Goal: Information Seeking & Learning: Understand process/instructions

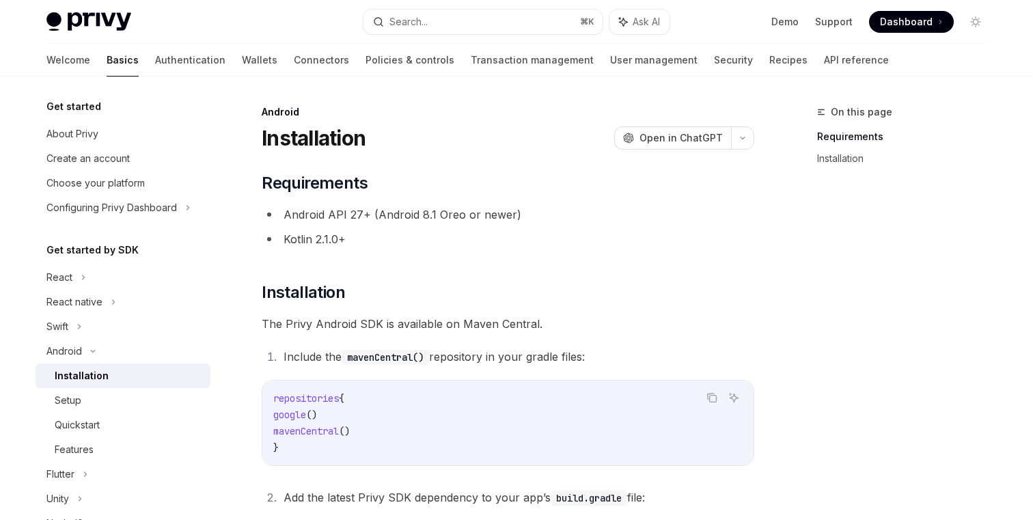
click at [554, 270] on div "​ Requirements Android API 27+ (Android 8.1 Oreo or newer) Kotlin 2.1.0+ ​ Inst…" at bounding box center [508, 426] width 492 height 508
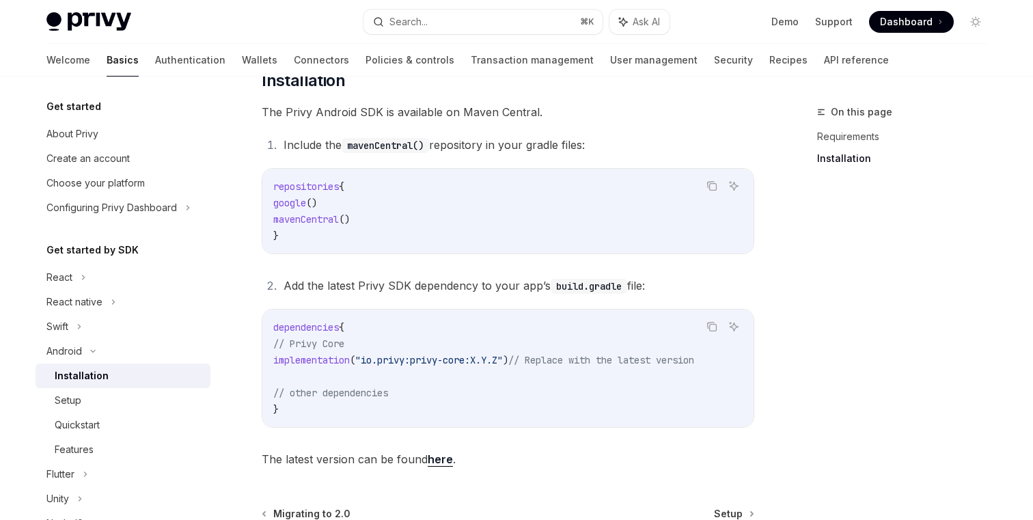
scroll to position [369, 0]
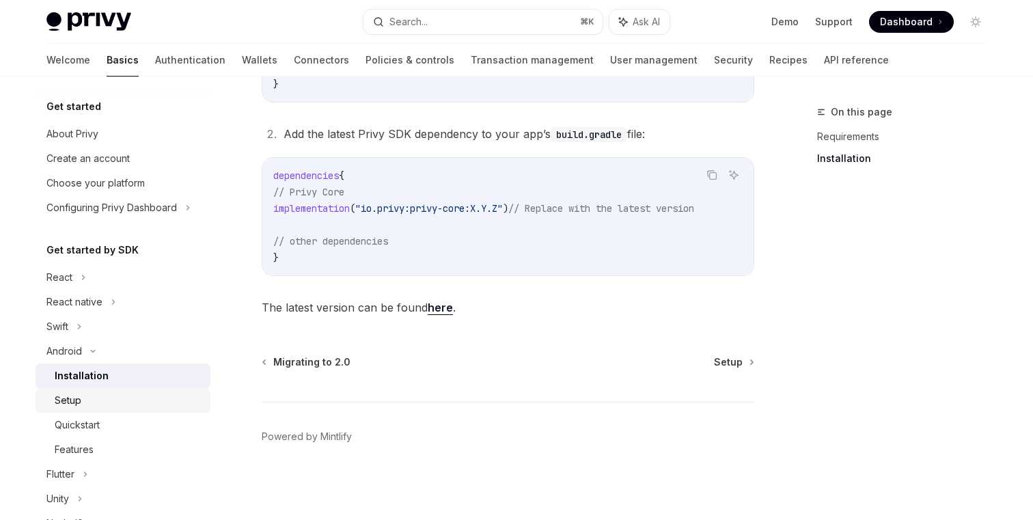
click at [75, 398] on div "Setup" at bounding box center [68, 400] width 27 height 16
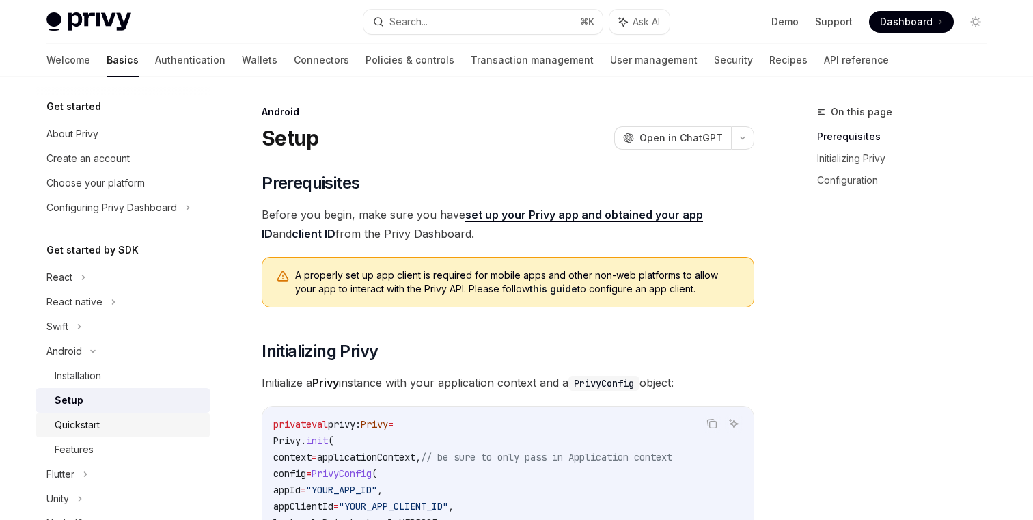
click at [79, 423] on div "Quickstart" at bounding box center [77, 425] width 45 height 16
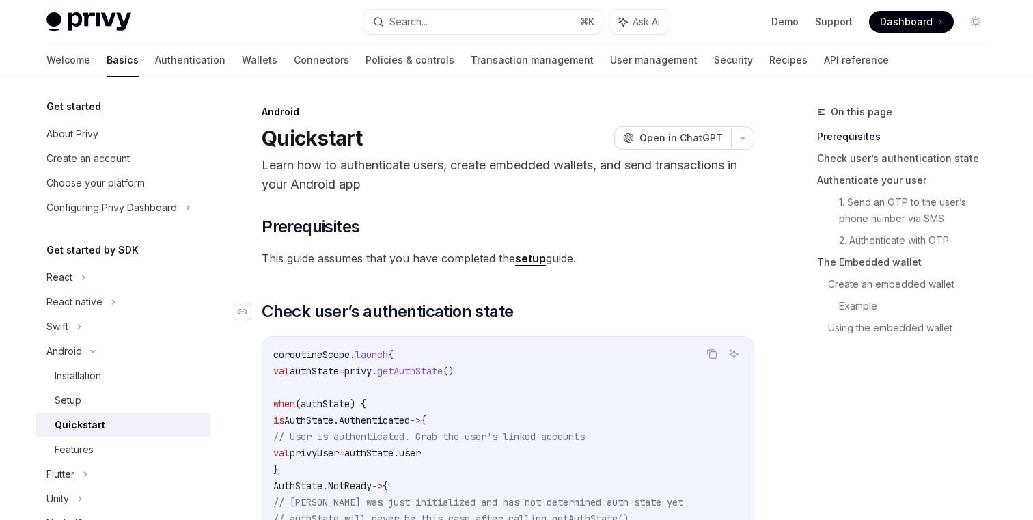
click at [617, 303] on h2 "​ Check user’s authentication state" at bounding box center [508, 311] width 492 height 22
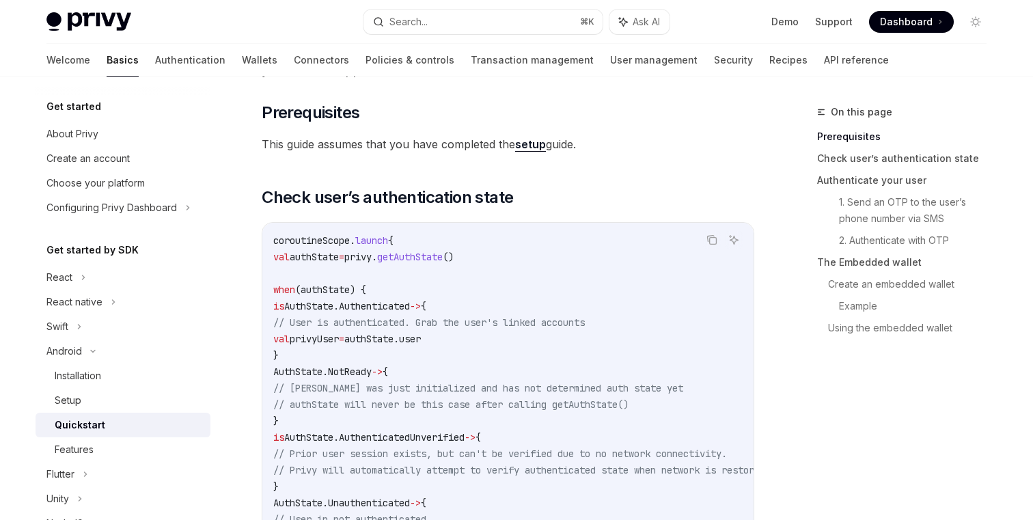
scroll to position [88, 0]
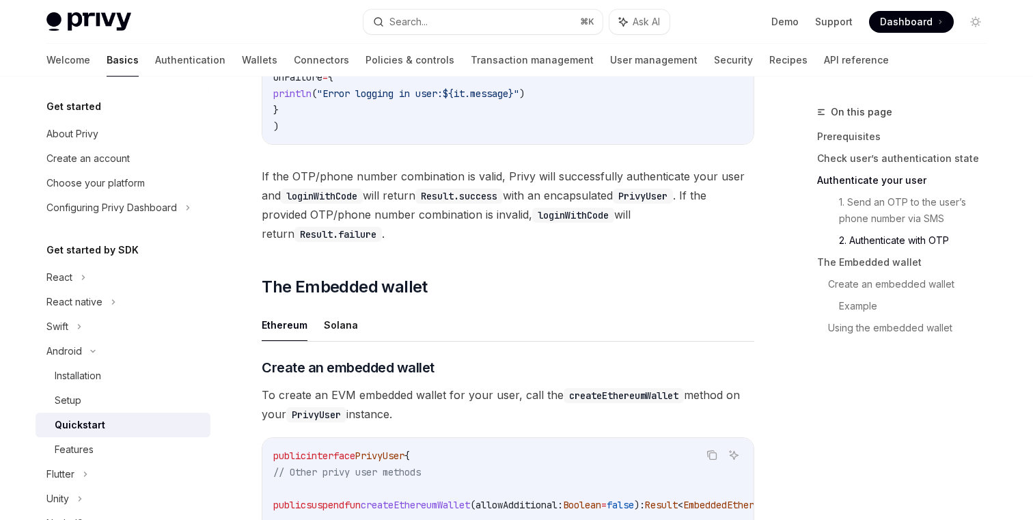
scroll to position [1747, 0]
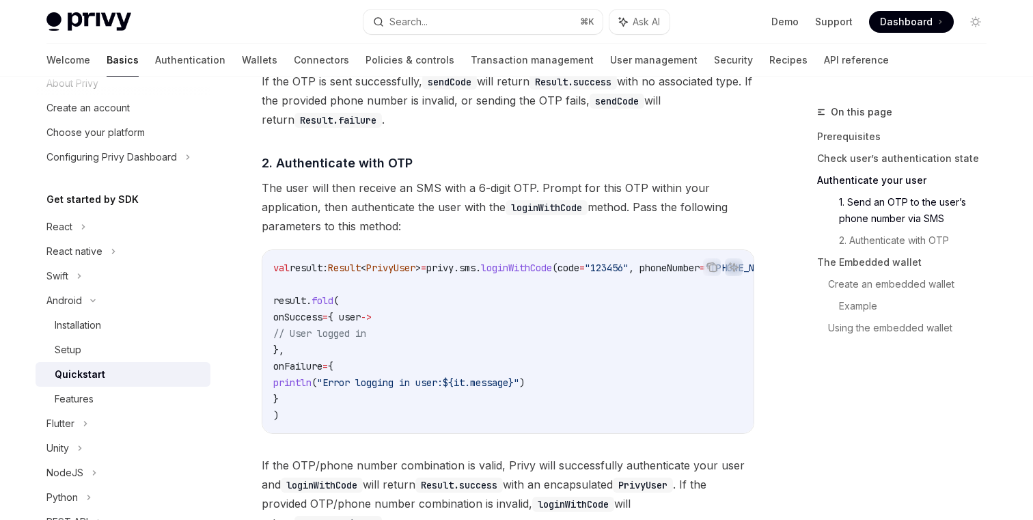
scroll to position [1293, 0]
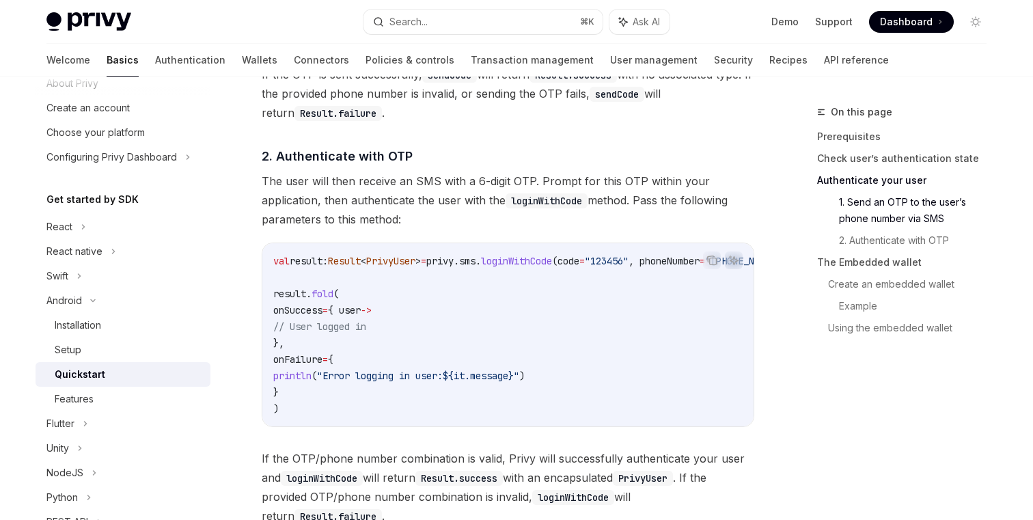
click at [386, 223] on span "The user will then receive an SMS with a 6-digit OTP. Prompt for this OTP withi…" at bounding box center [508, 199] width 492 height 57
click at [417, 229] on span "The user will then receive an SMS with a 6-digit OTP. Prompt for this OTP withi…" at bounding box center [508, 199] width 492 height 57
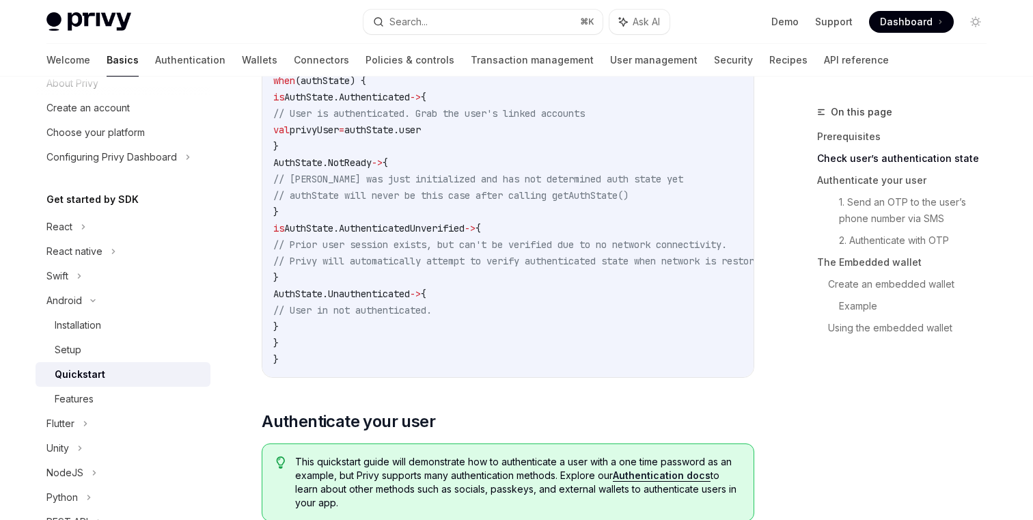
scroll to position [76, 0]
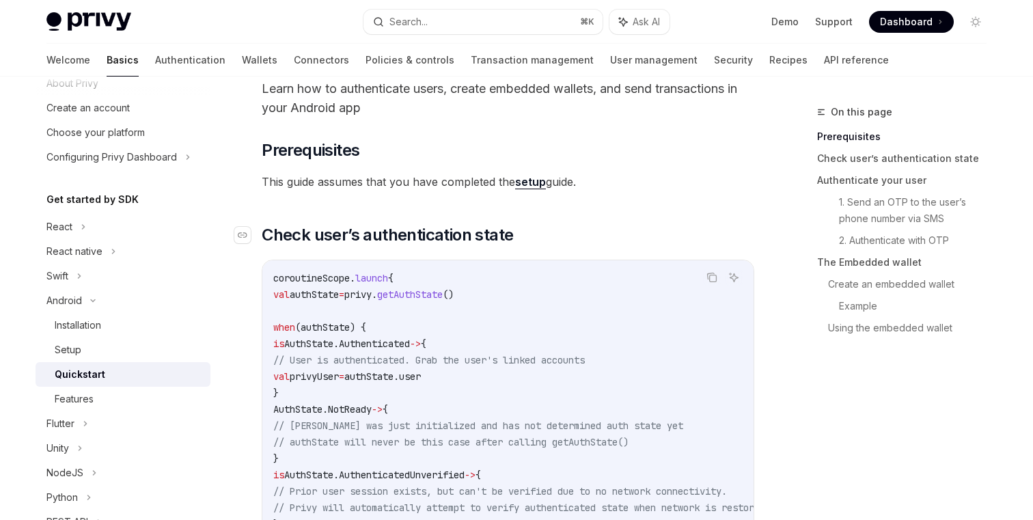
click at [664, 230] on h2 "​ Check user’s authentication state" at bounding box center [508, 235] width 492 height 22
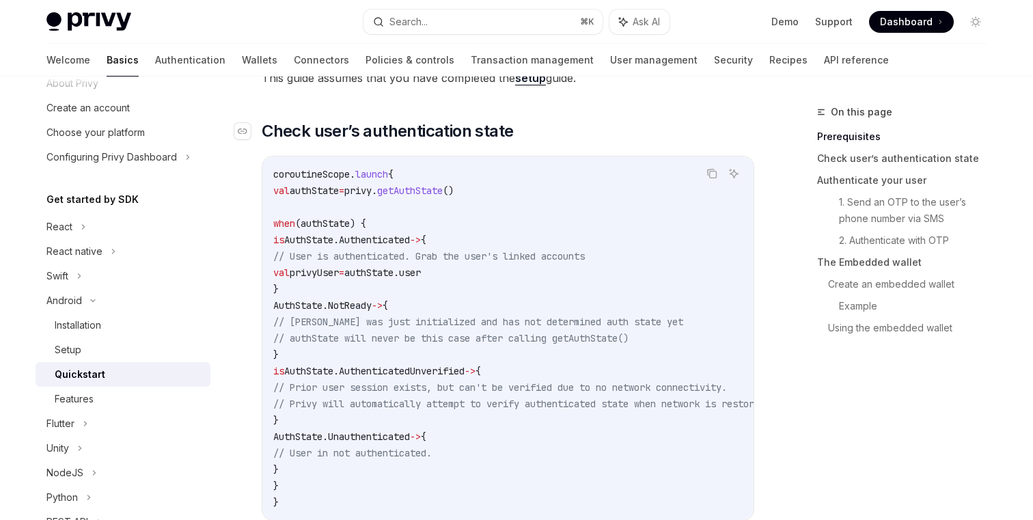
scroll to position [270, 0]
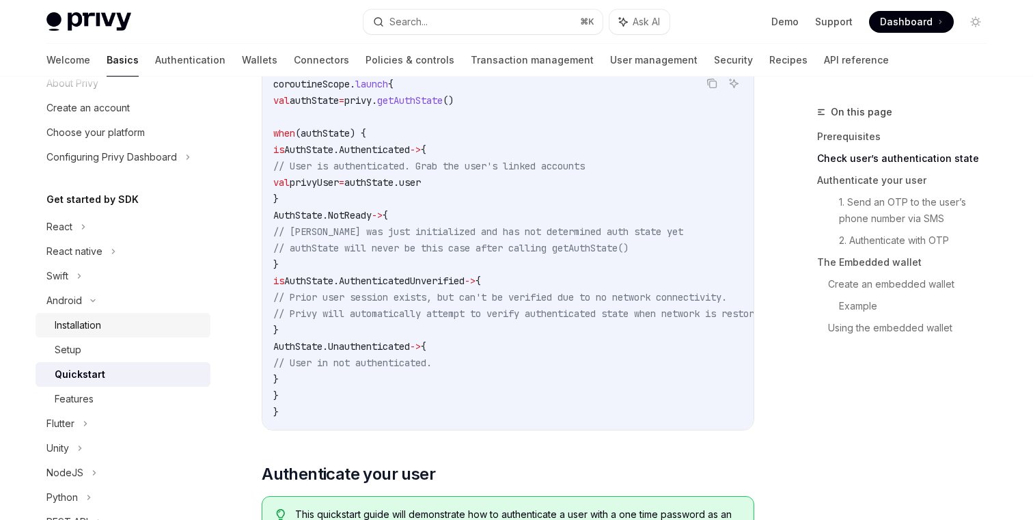
click at [79, 326] on div "Installation" at bounding box center [78, 325] width 46 height 16
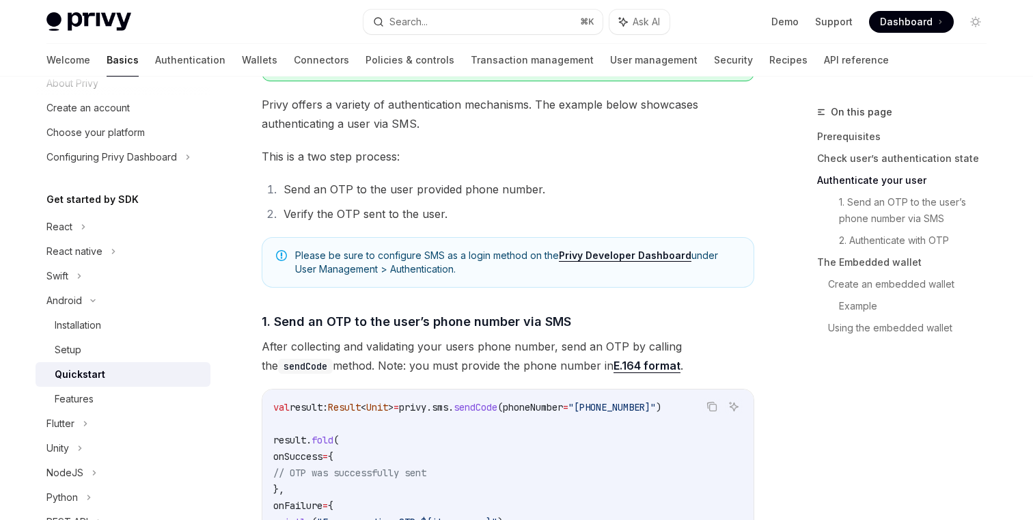
scroll to position [852, 0]
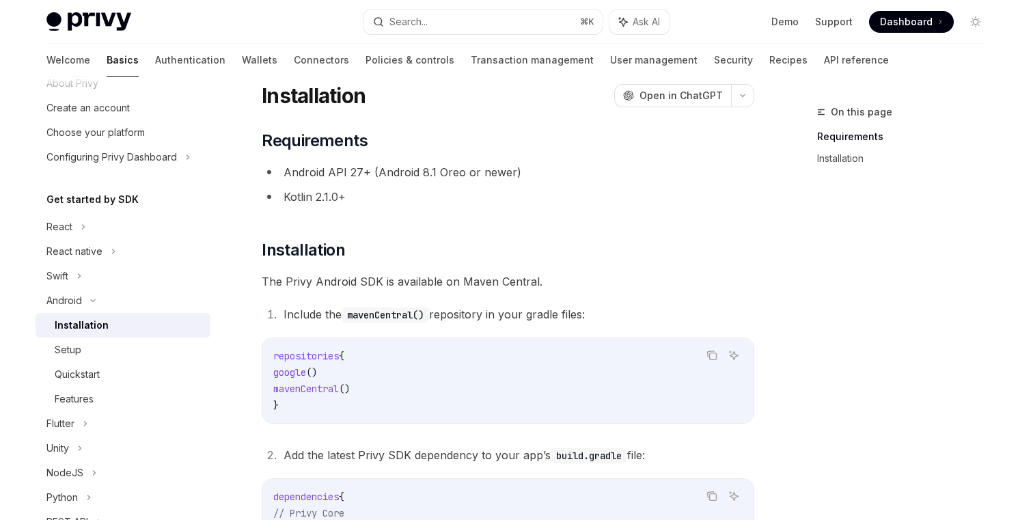
scroll to position [24, 0]
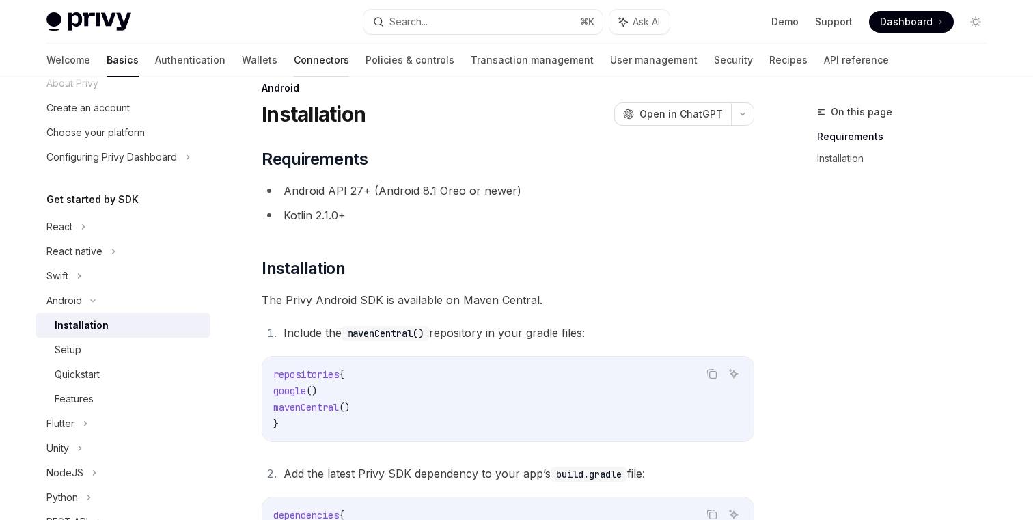
click at [294, 58] on link "Connectors" at bounding box center [321, 60] width 55 height 33
click at [294, 64] on link "Connectors" at bounding box center [321, 60] width 55 height 33
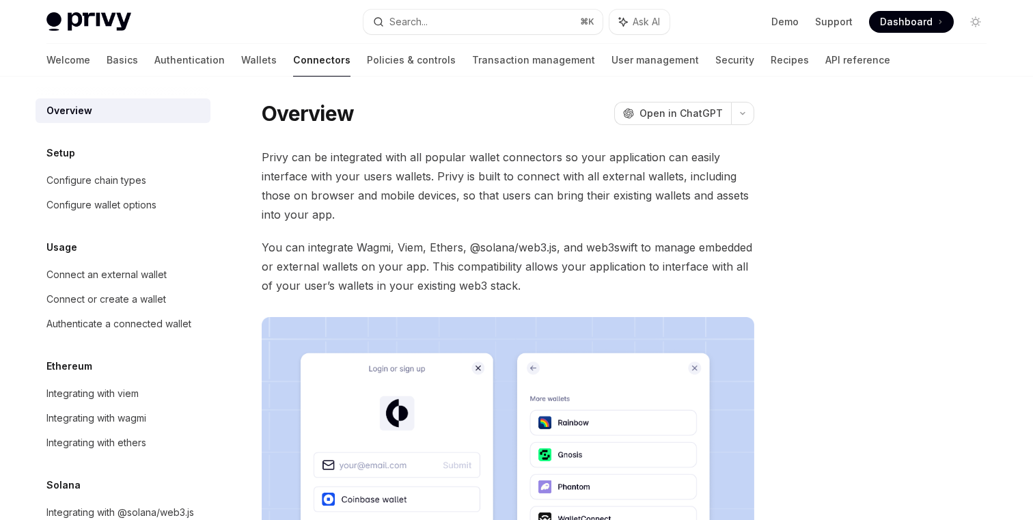
click at [638, 227] on div "Privy can be integrated with all popular wallet connectors so your application …" at bounding box center [508, 408] width 492 height 521
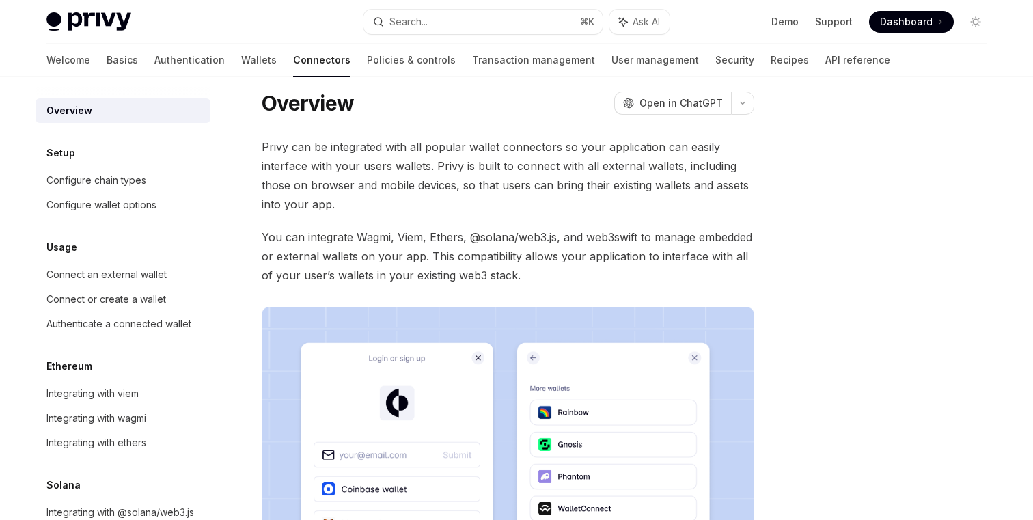
scroll to position [0, 0]
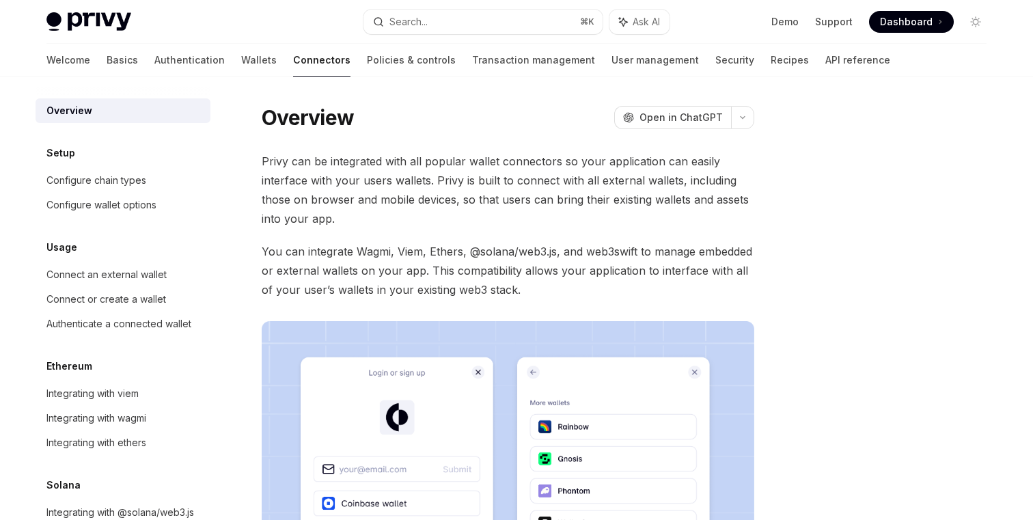
click at [587, 228] on div "Privy can be integrated with all popular wallet connectors so your application …" at bounding box center [508, 412] width 492 height 521
click at [567, 234] on div "Privy can be integrated with all popular wallet connectors so your application …" at bounding box center [508, 412] width 492 height 521
click at [493, 240] on div "Privy can be integrated with all popular wallet connectors so your application …" at bounding box center [508, 412] width 492 height 521
click at [324, 242] on span "You can integrate Wagmi, Viem, Ethers, @solana/web3.js, and web3swift to manage…" at bounding box center [508, 270] width 492 height 57
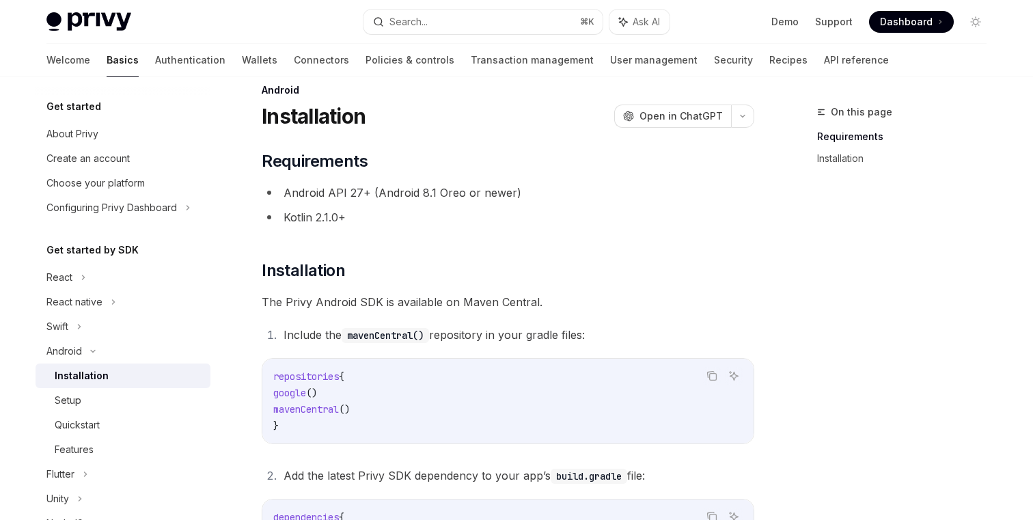
scroll to position [24, 0]
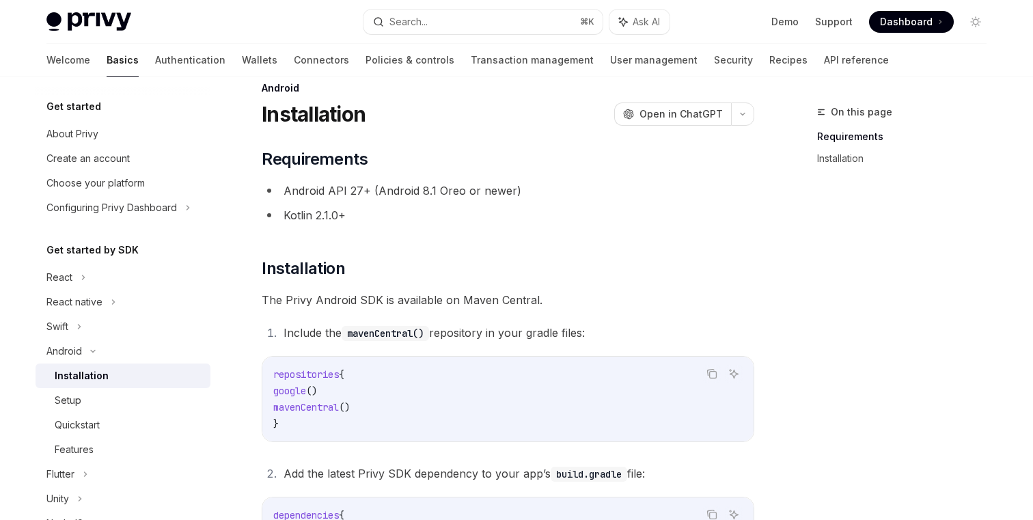
click at [451, 233] on div "​ Requirements Android API 27+ (Android 8.1 Oreo or newer) Kotlin 2.1.0+ ​ Inst…" at bounding box center [508, 402] width 492 height 508
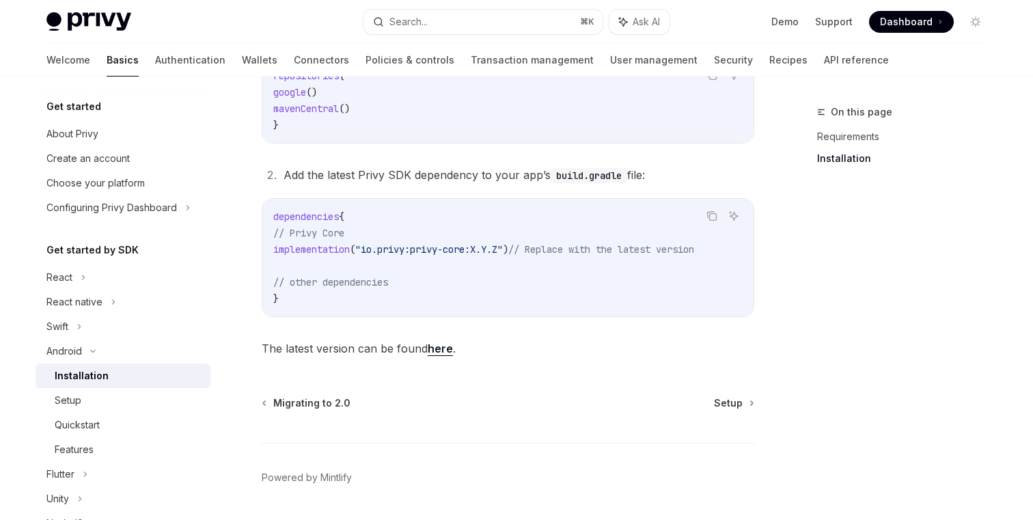
scroll to position [369, 0]
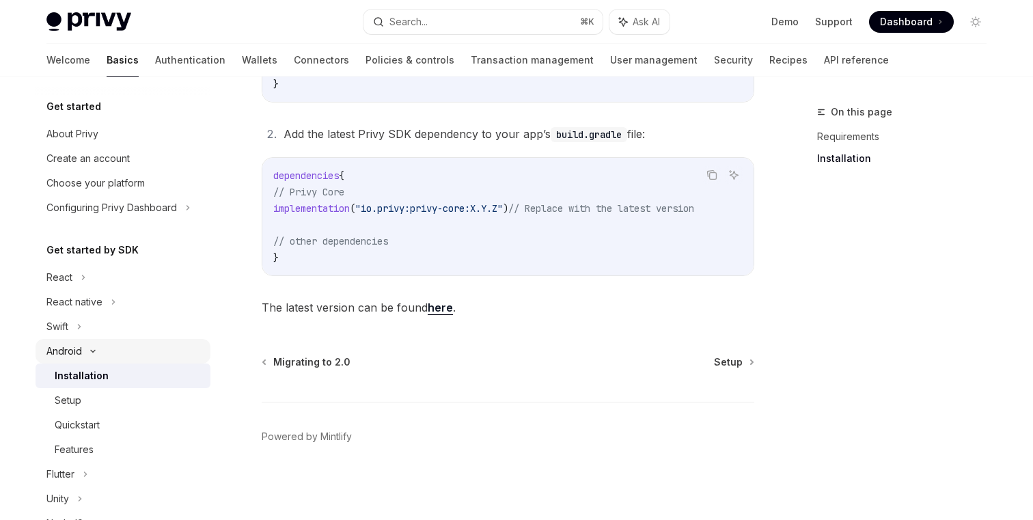
click at [76, 352] on div "Android" at bounding box center [64, 351] width 36 height 16
click at [73, 374] on div "Flutter" at bounding box center [60, 375] width 28 height 16
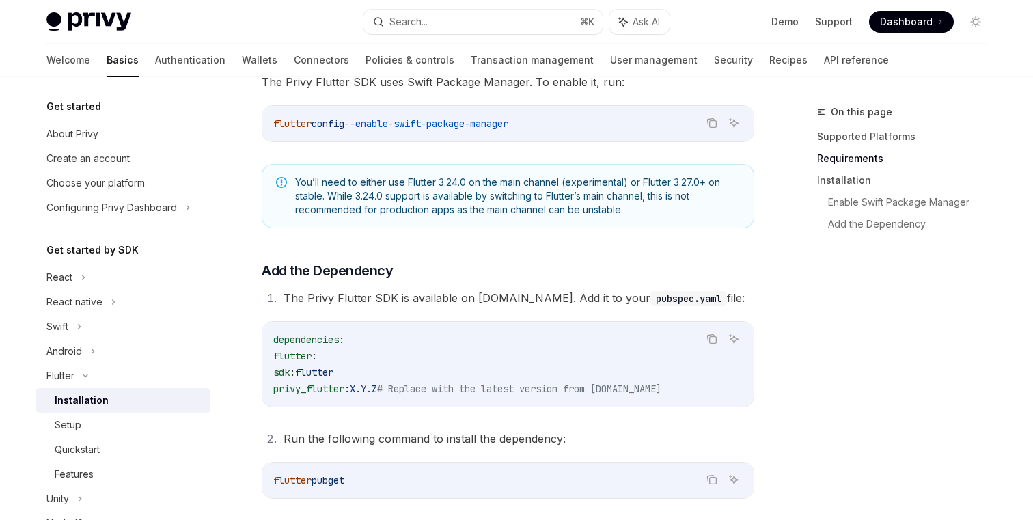
scroll to position [634, 0]
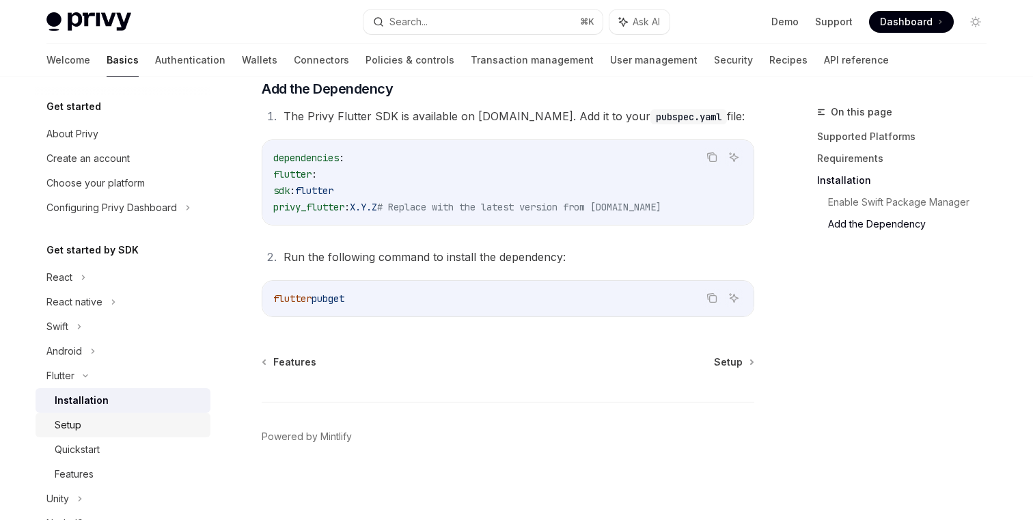
click at [79, 425] on div "Setup" at bounding box center [68, 425] width 27 height 16
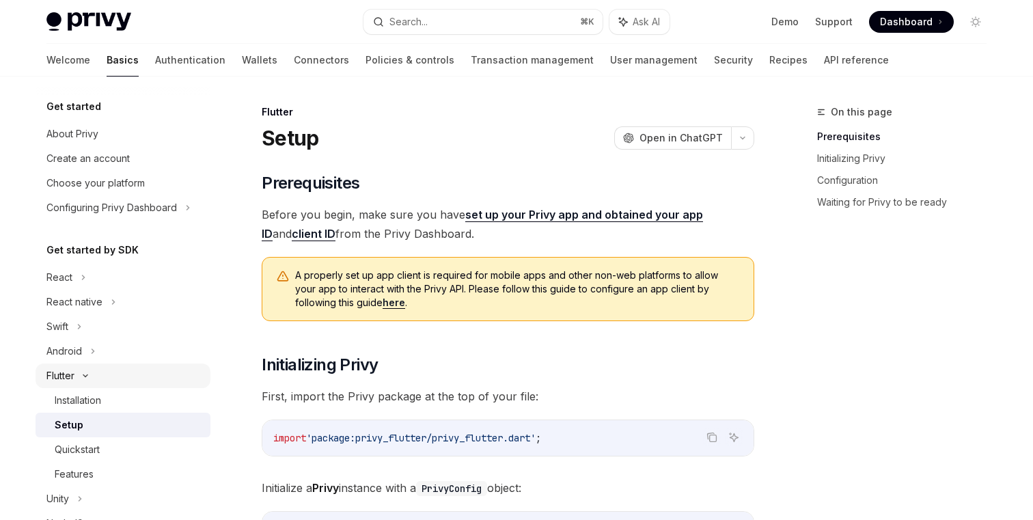
click at [87, 378] on div "Flutter" at bounding box center [123, 375] width 175 height 25
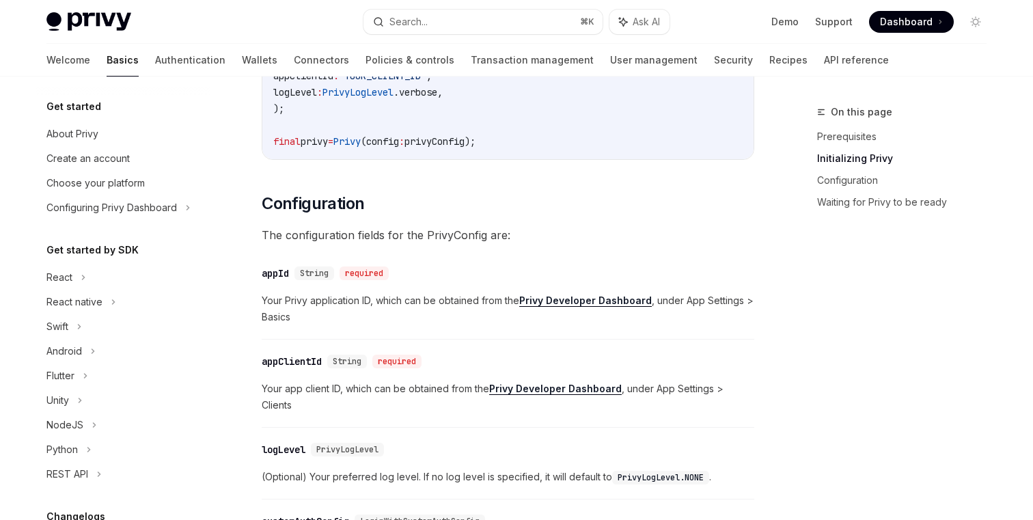
scroll to position [539, 0]
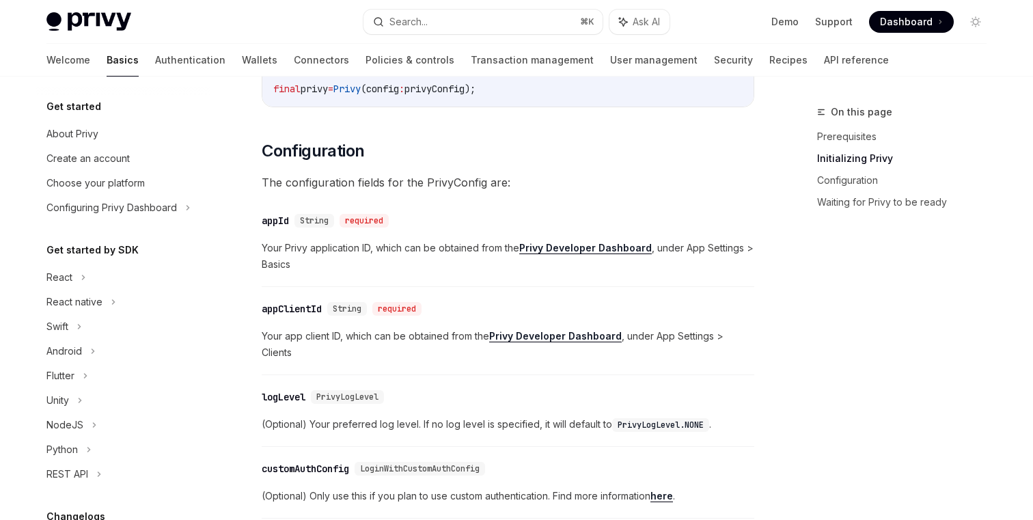
click at [470, 231] on div "​ appId String required Your Privy application ID, which can be obtained from t…" at bounding box center [508, 246] width 492 height 81
click at [479, 223] on div "​ appId String required" at bounding box center [501, 220] width 479 height 16
click at [659, 189] on span "The configuration fields for the PrivyConfig are:" at bounding box center [508, 182] width 492 height 19
click at [66, 272] on div "React" at bounding box center [59, 277] width 26 height 16
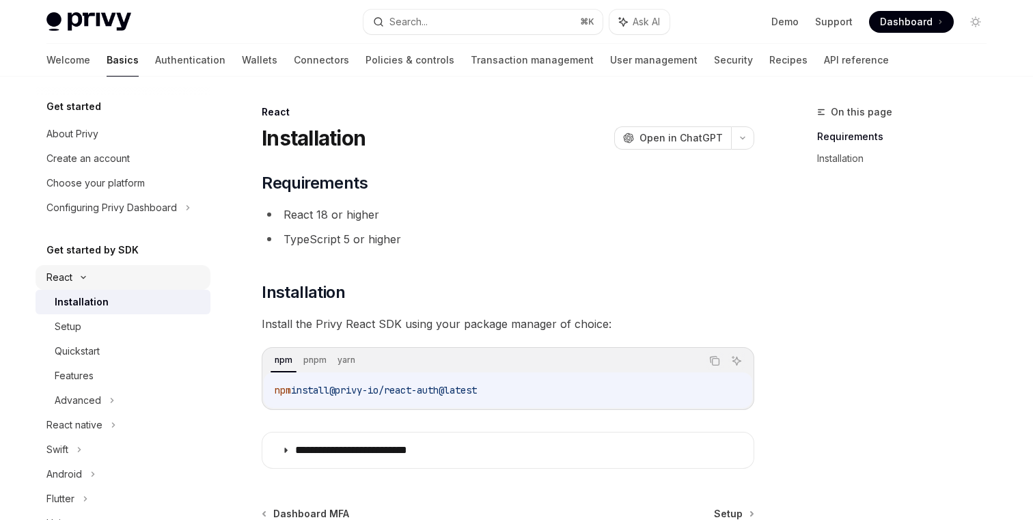
click at [68, 273] on div "React" at bounding box center [59, 277] width 26 height 16
click at [69, 301] on div "React native" at bounding box center [74, 302] width 56 height 16
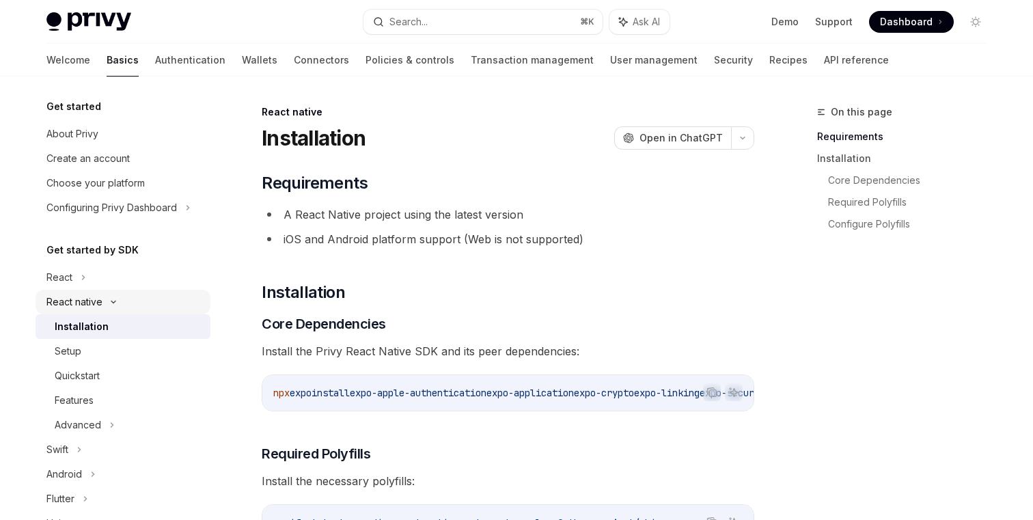
click at [69, 301] on div "React native" at bounding box center [74, 302] width 56 height 16
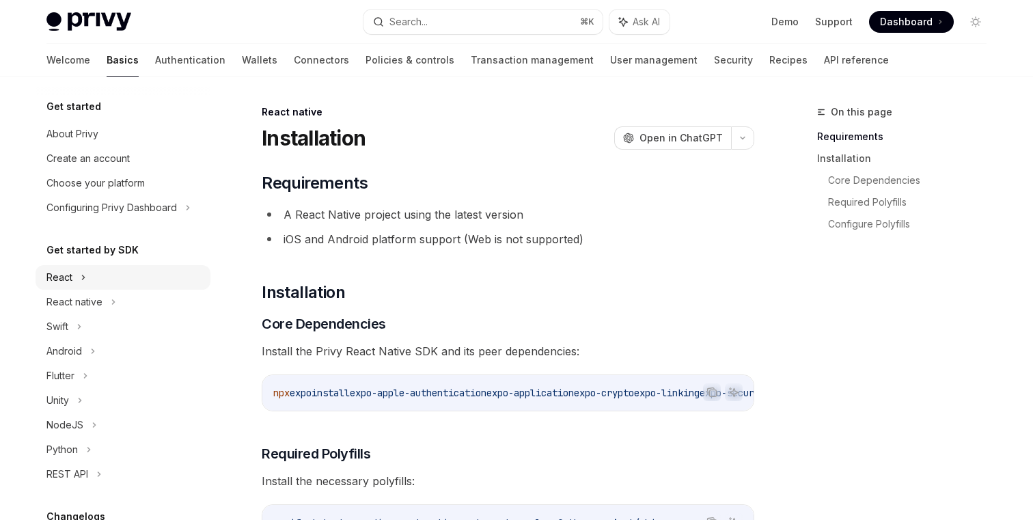
click at [61, 279] on div "React" at bounding box center [59, 277] width 26 height 16
click at [67, 318] on div "Swift" at bounding box center [57, 326] width 22 height 16
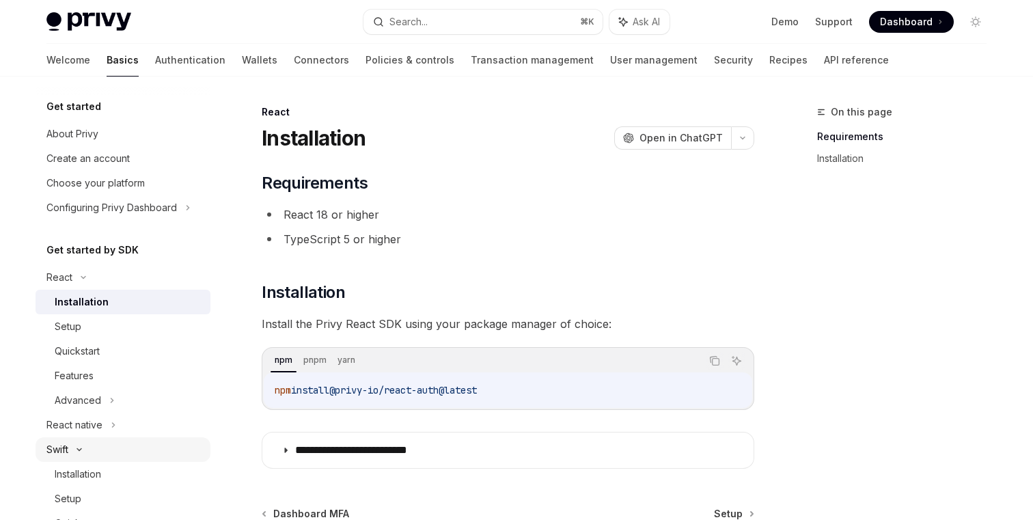
click at [68, 324] on div "Setup" at bounding box center [68, 326] width 27 height 16
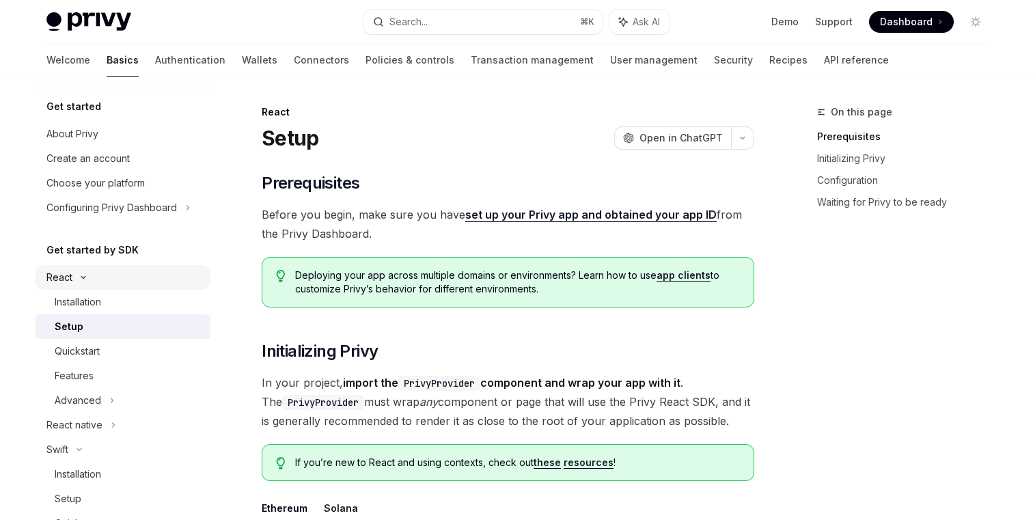
click at [70, 281] on div "React" at bounding box center [59, 277] width 26 height 16
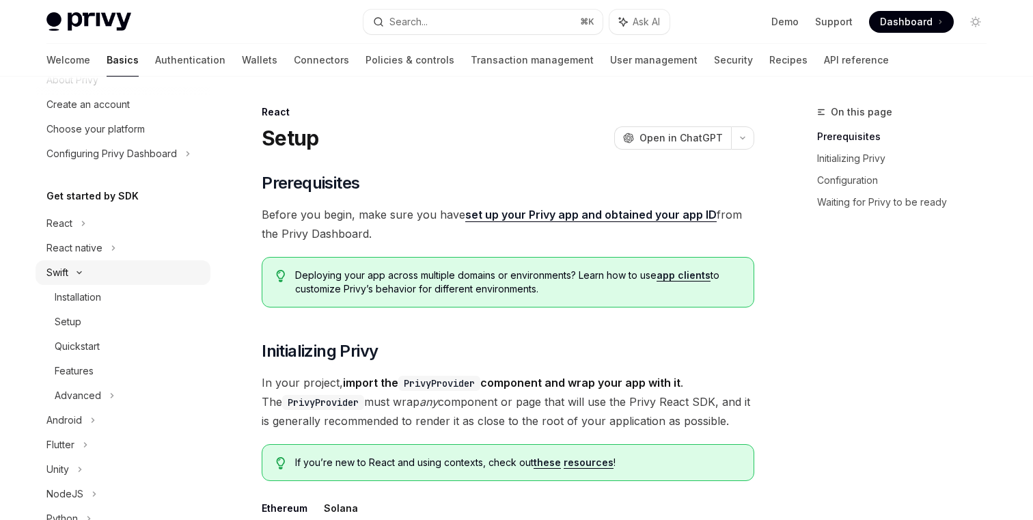
scroll to position [82, 0]
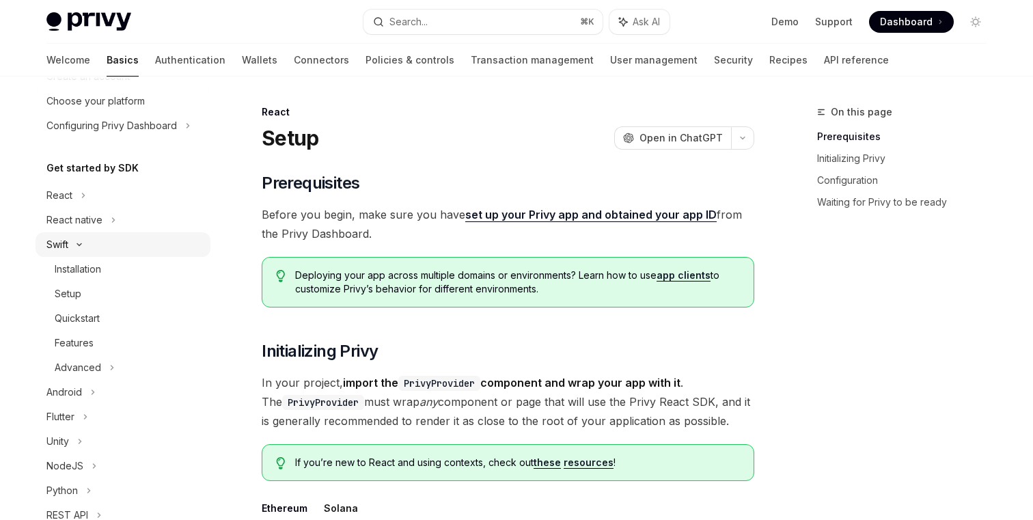
click at [69, 244] on div "Swift" at bounding box center [123, 244] width 175 height 25
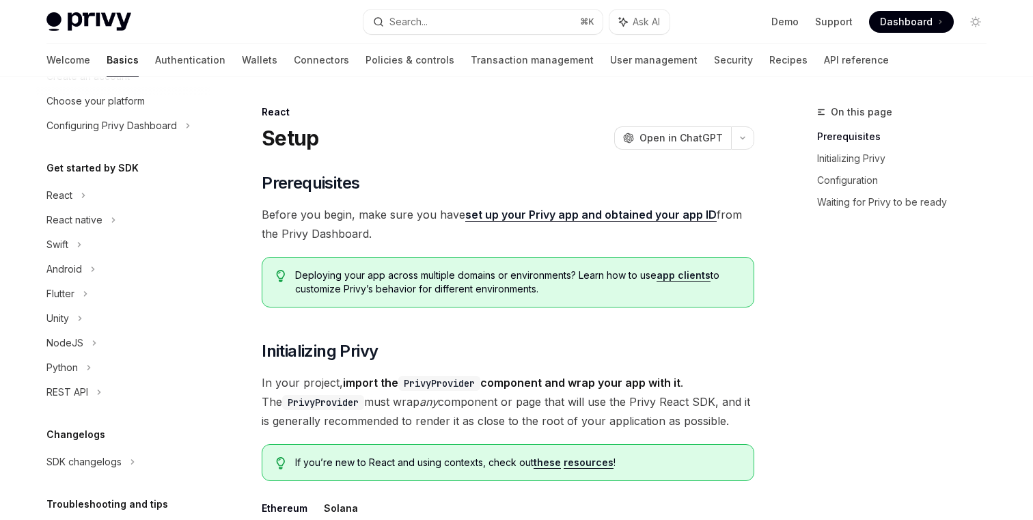
click at [94, 169] on h5 "Get started by SDK" at bounding box center [92, 168] width 92 height 16
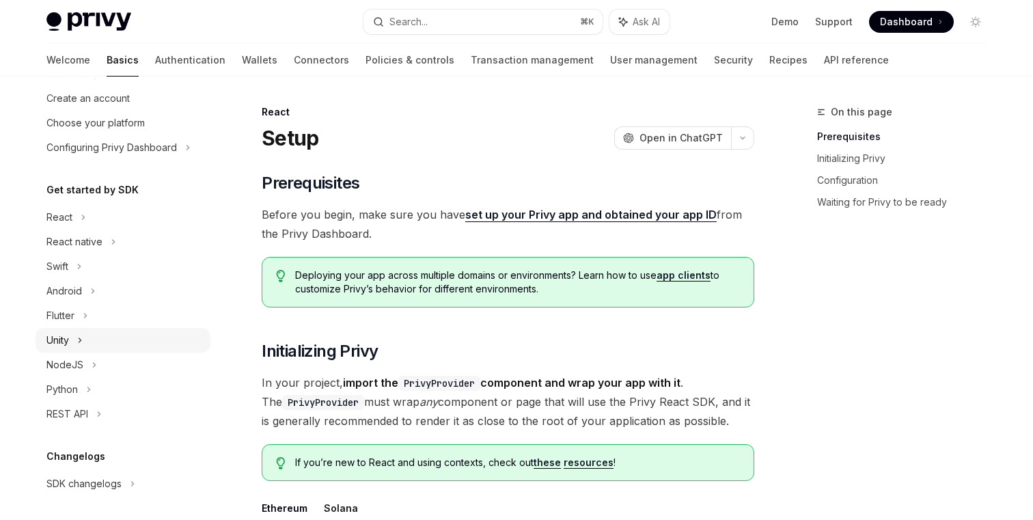
scroll to position [0, 0]
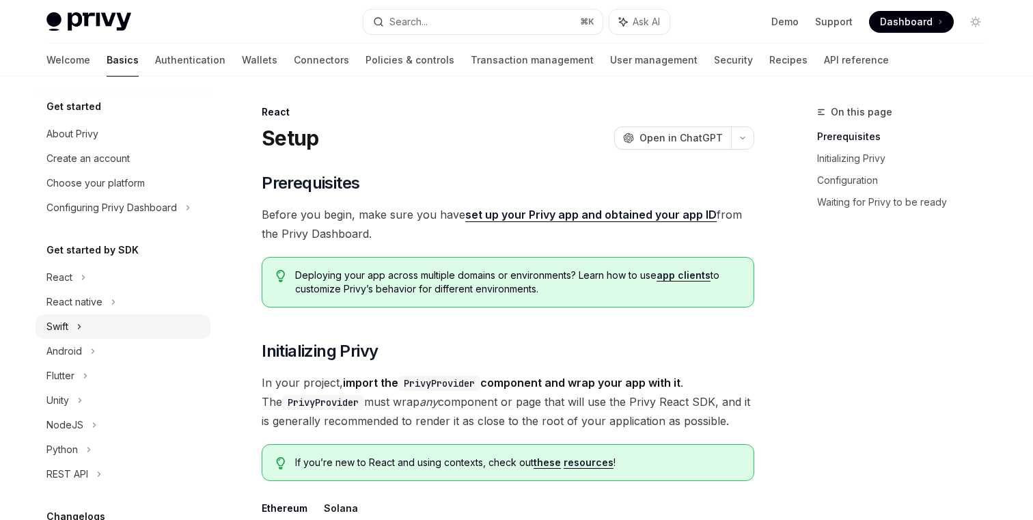
click at [74, 333] on div "Swift" at bounding box center [123, 326] width 175 height 25
click at [74, 332] on div "Swift" at bounding box center [123, 326] width 175 height 25
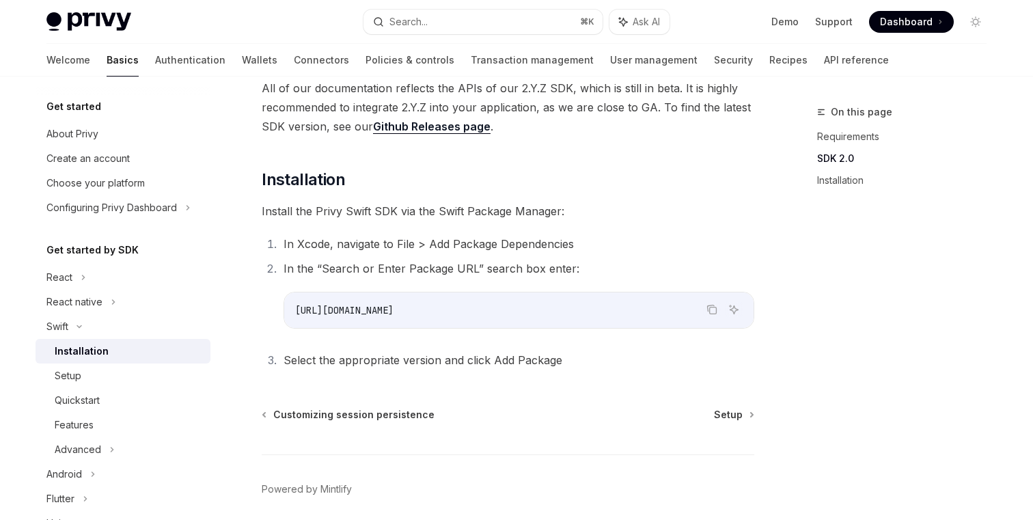
scroll to position [221, 0]
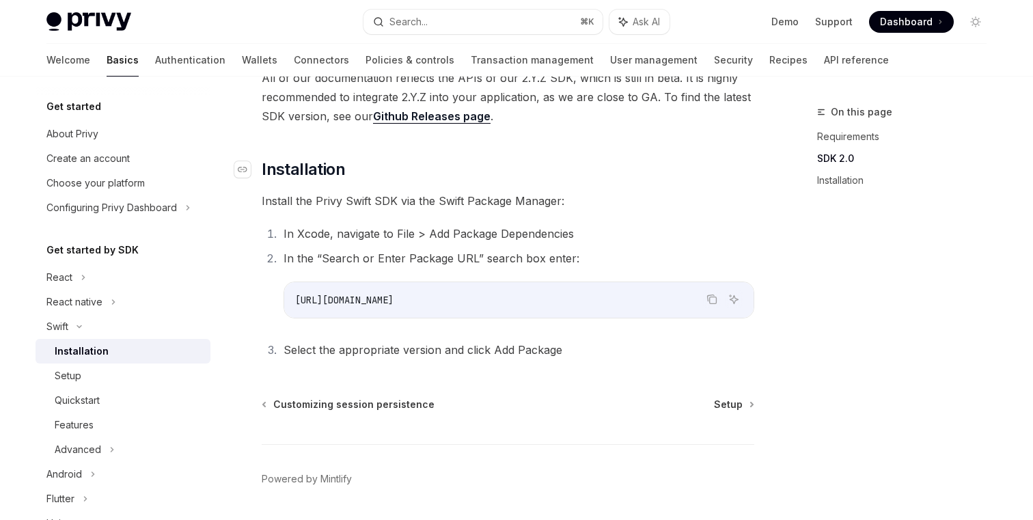
click at [526, 177] on h2 "​ Installation" at bounding box center [508, 169] width 492 height 22
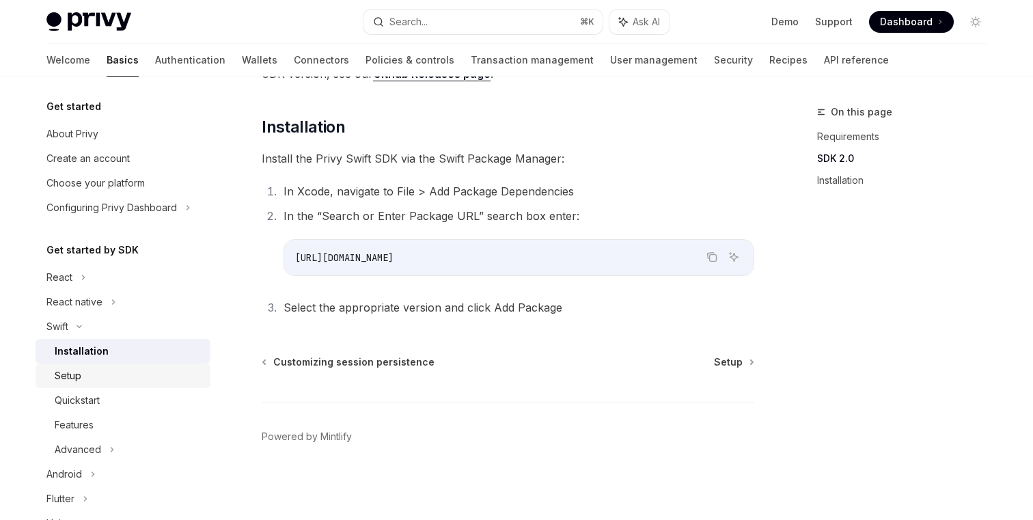
click at [81, 376] on div "Setup" at bounding box center [129, 375] width 148 height 16
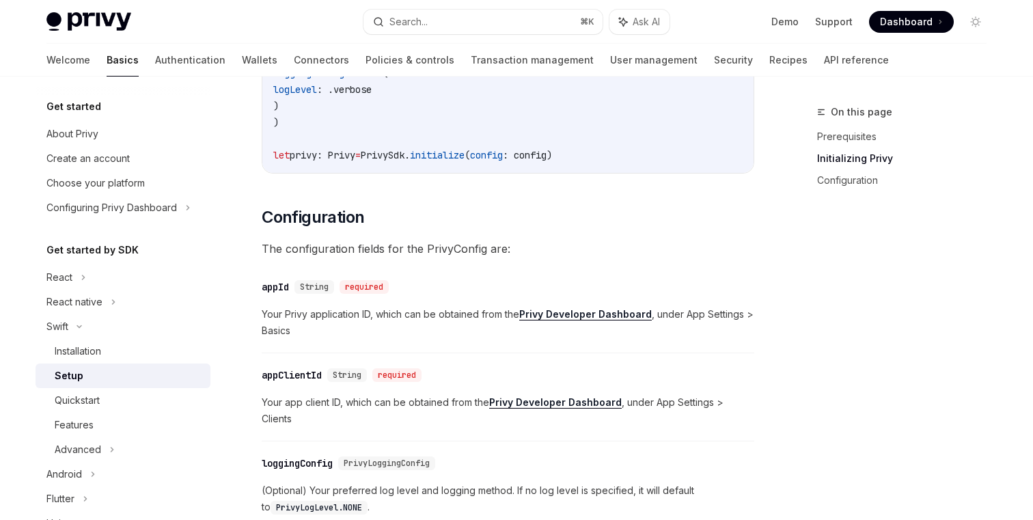
scroll to position [544, 0]
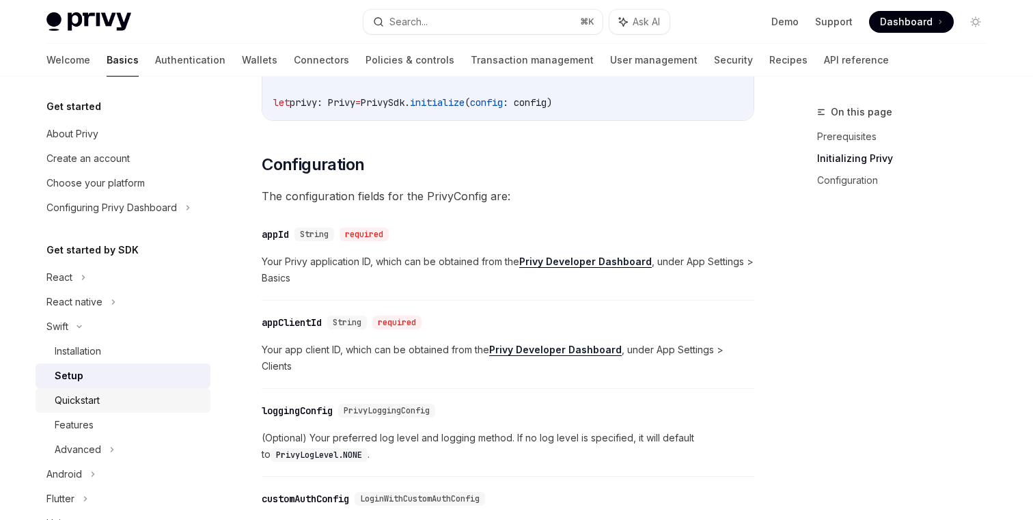
click at [76, 406] on div "Quickstart" at bounding box center [77, 400] width 45 height 16
type textarea "*"
